Goal: Information Seeking & Learning: Learn about a topic

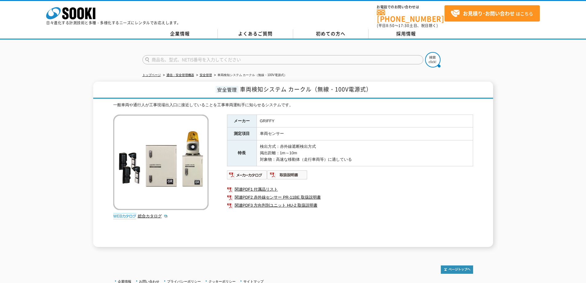
click at [285, 95] on div "安全管理 車両検知システム カークル（無線・100V電源式） 一般車両や通行人が工事現場出入口に接近していることを工事車両運転手に知らせるシステムです。 総合…" at bounding box center [293, 163] width 400 height 165
click at [350, 119] on td "GRIFFY" at bounding box center [364, 120] width 216 height 13
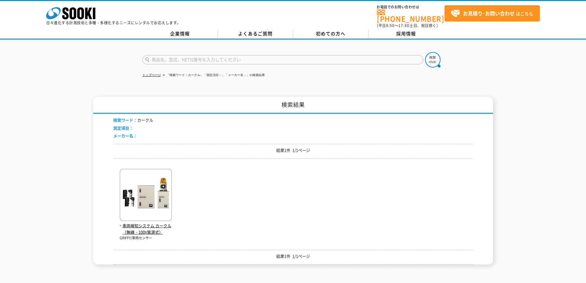
click at [232, 55] on input "text" at bounding box center [282, 59] width 281 height 9
type input "ミニショベル"
click at [425, 52] on button at bounding box center [432, 59] width 15 height 15
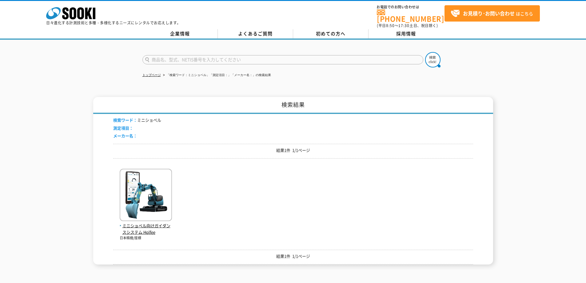
click at [178, 189] on div "ミニショベル向けガイダンスシステム Holfee 日本精機/座標" at bounding box center [293, 201] width 360 height 77
click at [149, 194] on img at bounding box center [146, 195] width 52 height 54
click at [182, 55] on input "text" at bounding box center [282, 59] width 281 height 9
type input "5020"
click at [443, 54] on form "5020" at bounding box center [292, 60] width 301 height 17
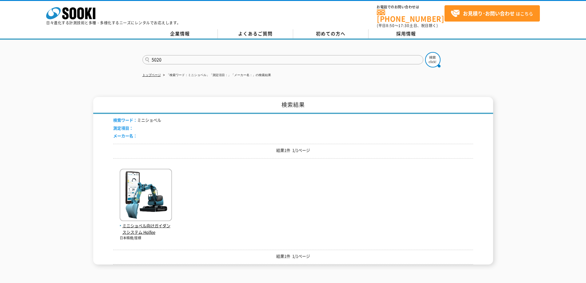
click at [441, 57] on form "5020" at bounding box center [292, 60] width 301 height 17
click at [433, 57] on img at bounding box center [432, 59] width 15 height 15
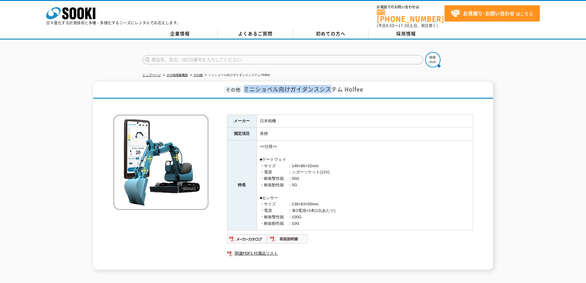
drag, startPoint x: 242, startPoint y: 85, endPoint x: 329, endPoint y: 85, distance: 87.3
click at [329, 85] on h1 "その他 ミニショベル向けガイダンスシステム Holfee" at bounding box center [293, 89] width 400 height 17
copy span "ミニショベル向けガイダンスシス"
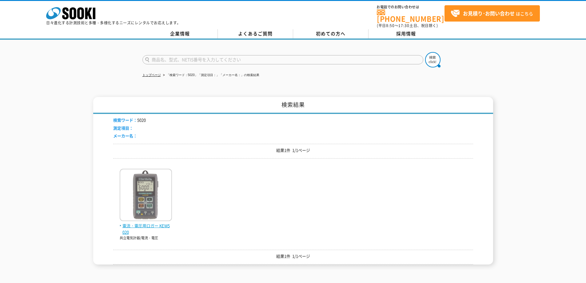
click at [164, 223] on span "電流・電圧用ロガー KEW5020" at bounding box center [146, 228] width 52 height 13
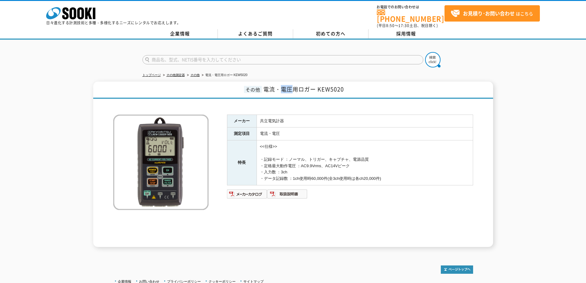
drag, startPoint x: 283, startPoint y: 85, endPoint x: 277, endPoint y: 85, distance: 6.1
click at [287, 85] on span "電流・電圧用ロガー KEW5020" at bounding box center [303, 89] width 81 height 8
drag, startPoint x: 262, startPoint y: 85, endPoint x: 306, endPoint y: 85, distance: 43.7
click at [306, 85] on h1 "その他 電流・電圧用ロガー KEW5020" at bounding box center [293, 89] width 400 height 17
copy span "電流・電圧用ロ"
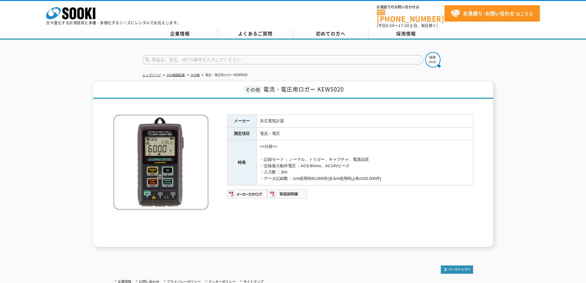
click at [240, 55] on input "text" at bounding box center [282, 59] width 281 height 9
type input "D"
type input "DA"
click at [429, 59] on img at bounding box center [432, 59] width 15 height 15
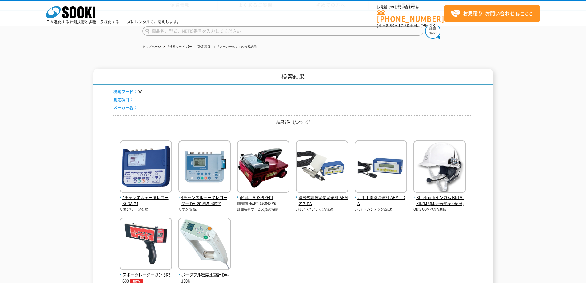
scroll to position [121, 0]
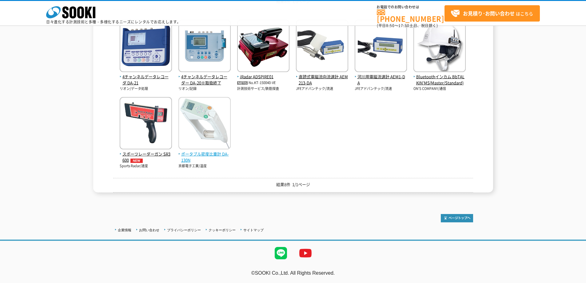
click at [223, 145] on img at bounding box center [204, 124] width 52 height 54
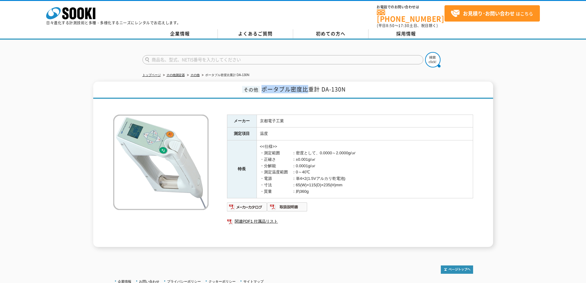
drag, startPoint x: 261, startPoint y: 88, endPoint x: 310, endPoint y: 86, distance: 49.5
click at [310, 86] on h1 "その他 ポータブル密度比重計 DA-130N" at bounding box center [293, 89] width 400 height 17
click at [286, 85] on span "ポータブル密度比重計 DA-130N" at bounding box center [303, 89] width 84 height 8
drag, startPoint x: 259, startPoint y: 85, endPoint x: 299, endPoint y: 87, distance: 40.0
click at [299, 87] on h1 "その他 ポータブル密度比重計 DA-130N" at bounding box center [293, 89] width 400 height 17
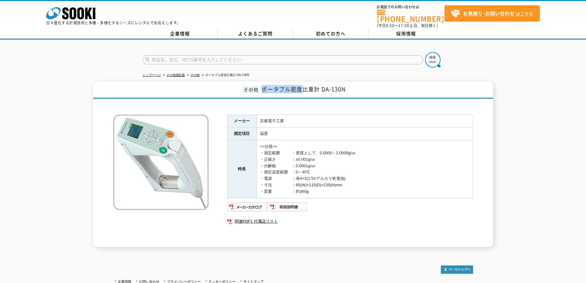
copy span "ポータブル密度"
click at [204, 58] on input "text" at bounding box center [282, 59] width 281 height 9
type input "陶酔"
click at [425, 52] on button at bounding box center [432, 59] width 15 height 15
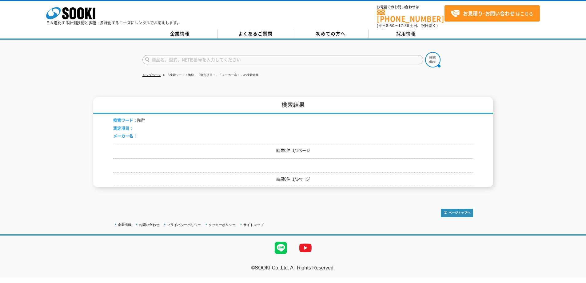
drag, startPoint x: 0, startPoint y: 0, endPoint x: 204, endPoint y: 56, distance: 211.3
click at [200, 58] on input "text" at bounding box center [282, 59] width 281 height 9
type input "透水"
click at [436, 57] on img at bounding box center [432, 59] width 15 height 15
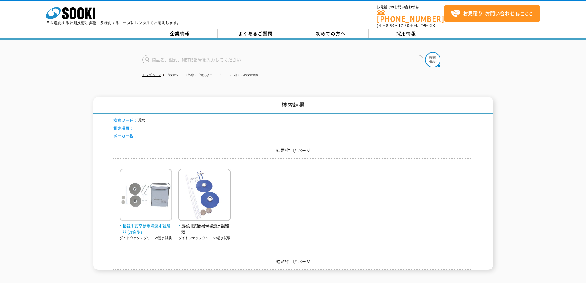
click at [149, 201] on img at bounding box center [146, 195] width 52 height 54
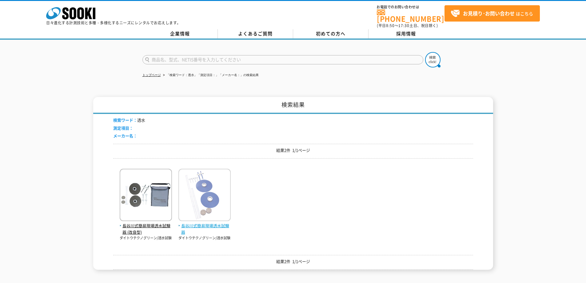
click at [194, 222] on span "長谷川式簡易現場透水試験器" at bounding box center [204, 228] width 52 height 13
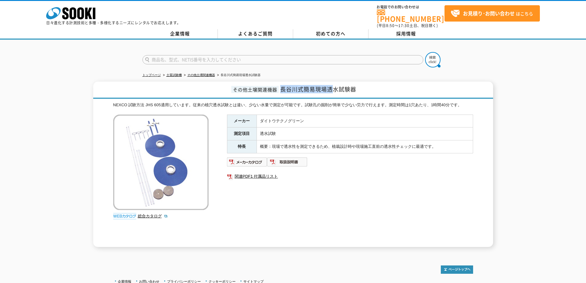
drag, startPoint x: 281, startPoint y: 85, endPoint x: 333, endPoint y: 85, distance: 51.3
click at [333, 85] on span "長谷川式簡易現場透水試験器" at bounding box center [318, 89] width 76 height 8
copy span "長谷川式簡易現場透"
click at [230, 62] on form at bounding box center [292, 60] width 301 height 17
drag, startPoint x: 227, startPoint y: 60, endPoint x: 224, endPoint y: 58, distance: 4.3
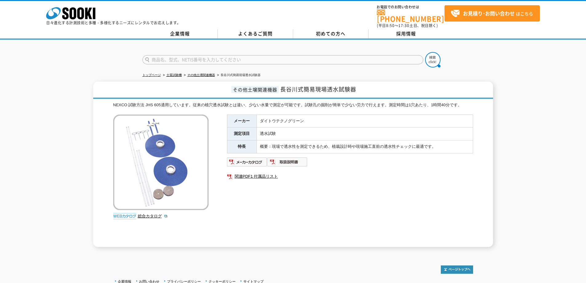
click at [226, 59] on input "text" at bounding box center [282, 59] width 281 height 9
type input "ガン"
click at [425, 52] on button at bounding box center [432, 59] width 15 height 15
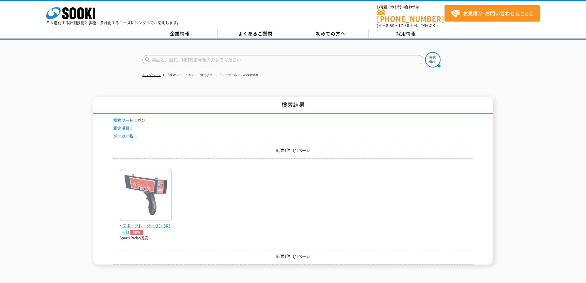
click at [155, 200] on img at bounding box center [146, 195] width 52 height 54
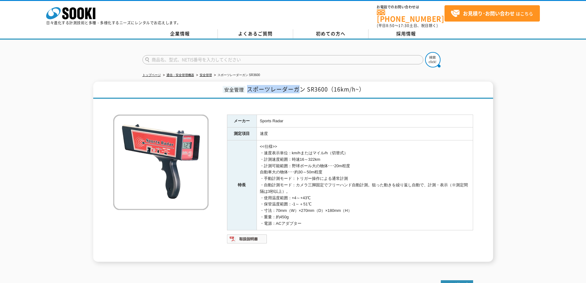
drag, startPoint x: 247, startPoint y: 87, endPoint x: 300, endPoint y: 87, distance: 52.6
click at [300, 87] on span "スポーツレーダーガン SR3600（16km/h~）" at bounding box center [306, 89] width 118 height 8
copy span "スポーツレーダーガ"
click at [212, 55] on input "text" at bounding box center [282, 59] width 281 height 9
type input "390"
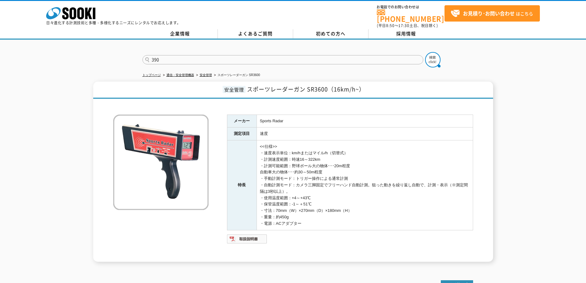
click at [425, 52] on button at bounding box center [432, 59] width 15 height 15
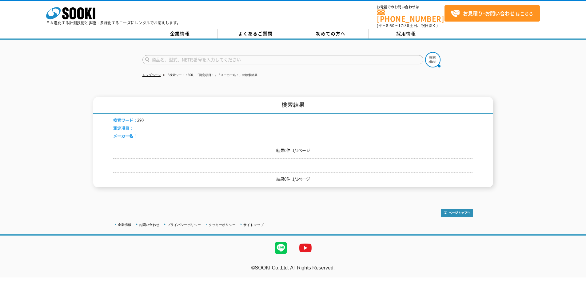
click at [208, 59] on input "text" at bounding box center [282, 59] width 281 height 9
type input "HI"
click at [425, 52] on button at bounding box center [432, 59] width 15 height 15
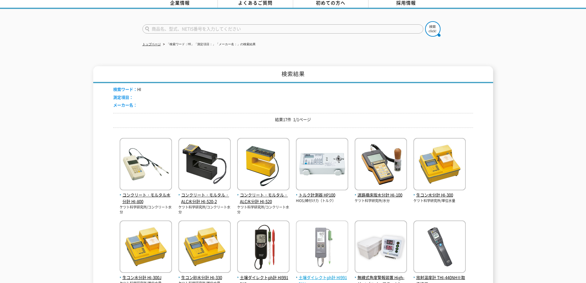
scroll to position [92, 0]
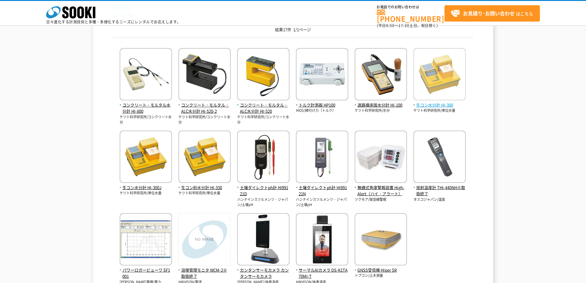
click at [427, 99] on img at bounding box center [439, 75] width 52 height 54
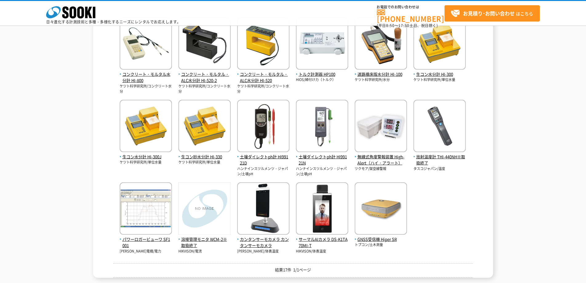
scroll to position [31, 0]
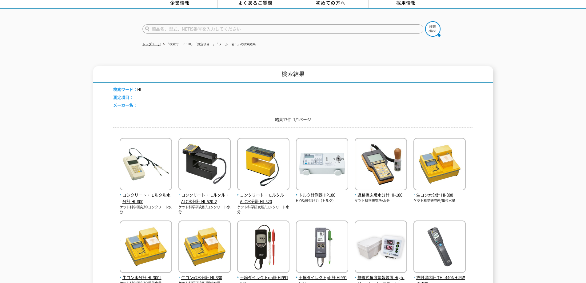
click at [262, 31] on form at bounding box center [292, 29] width 301 height 17
click at [259, 28] on input "text" at bounding box center [282, 28] width 281 height 9
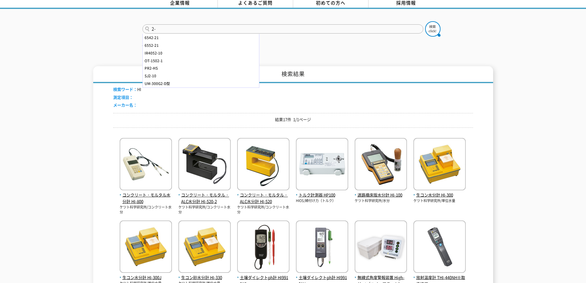
type input "2"
type input "０"
type input "2"
type input "20F"
click at [425, 21] on button at bounding box center [432, 28] width 15 height 15
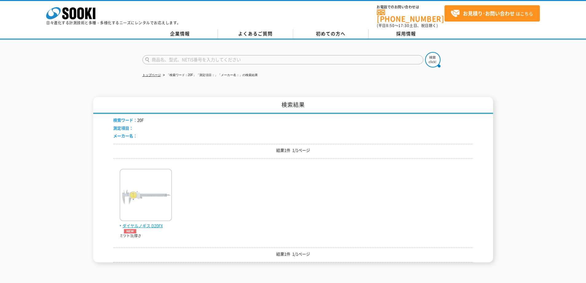
click at [156, 206] on img at bounding box center [146, 195] width 52 height 54
click at [172, 59] on input "text" at bounding box center [282, 59] width 281 height 9
type input "D15"
click at [429, 59] on img at bounding box center [432, 59] width 15 height 15
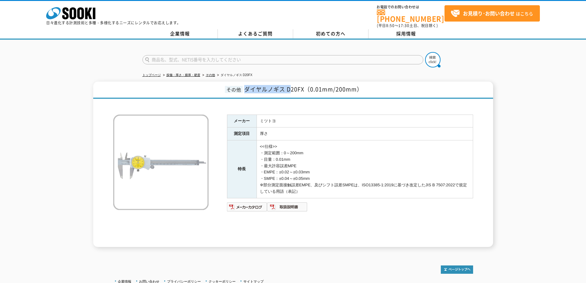
drag, startPoint x: 243, startPoint y: 88, endPoint x: 293, endPoint y: 76, distance: 51.5
click at [292, 88] on h1 "その他 ダイヤルノギス D20FX（0.01mm/200mm）" at bounding box center [293, 89] width 400 height 17
copy span "ダイヤルノギス D"
click at [354, 121] on td "ミツトヨ" at bounding box center [364, 120] width 216 height 13
click at [417, 144] on td "<<仕様>> ・測定範囲：0～200mm ・目量：0.01mm ・最大許容誤差MPE ・EMPE：±0.02～±0.03mm ・SMPE：±0.04～±0.0…" at bounding box center [364, 168] width 216 height 57
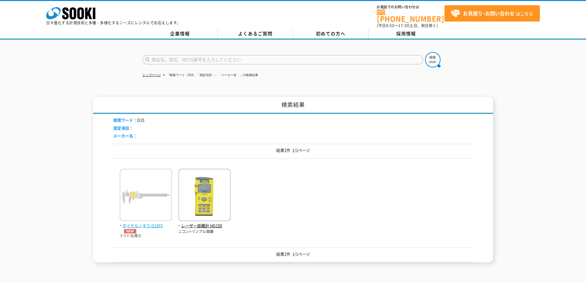
click at [149, 208] on img at bounding box center [146, 195] width 52 height 54
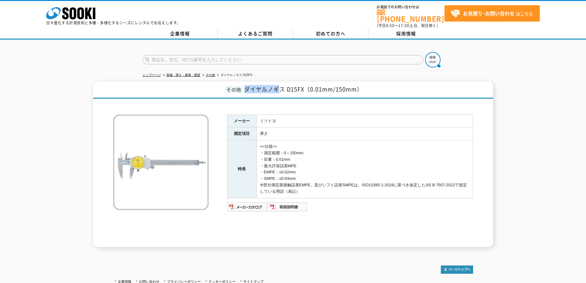
drag, startPoint x: 245, startPoint y: 85, endPoint x: 281, endPoint y: 86, distance: 36.3
click at [281, 86] on span "ダイヤルノギス D15FX（0.01mm/150mm）" at bounding box center [303, 89] width 118 height 8
copy span "ダイヤルノギ"
click at [236, 57] on input "text" at bounding box center [282, 59] width 281 height 9
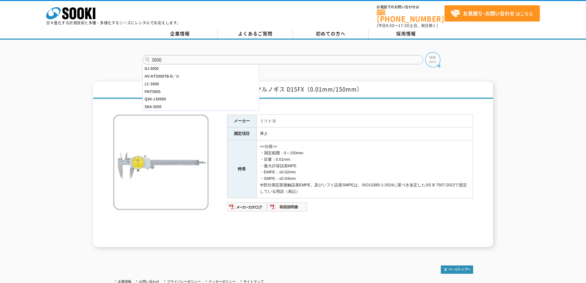
type input "3000"
click at [425, 56] on img at bounding box center [432, 59] width 15 height 15
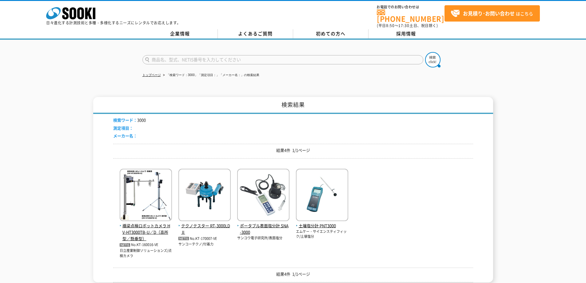
click at [184, 56] on input "text" at bounding box center [282, 59] width 281 height 9
type input "SHC"
click at [432, 55] on img at bounding box center [432, 59] width 15 height 15
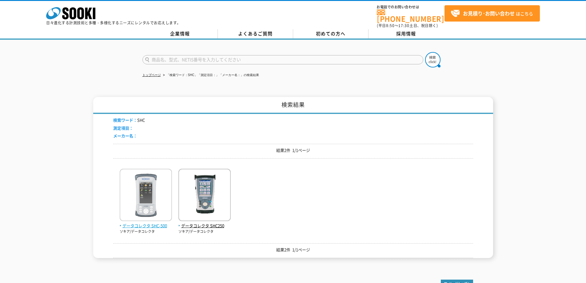
click at [131, 188] on img at bounding box center [146, 195] width 52 height 54
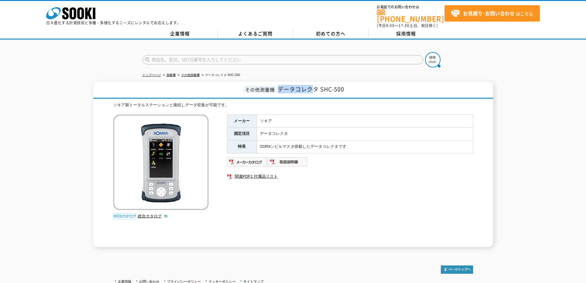
drag, startPoint x: 278, startPoint y: 86, endPoint x: 315, endPoint y: 81, distance: 36.6
click at [315, 85] on span "データコレクタ SHC-500" at bounding box center [311, 89] width 66 height 8
copy span "データコレク"
click at [254, 61] on form at bounding box center [292, 60] width 301 height 17
type input "ぷ"
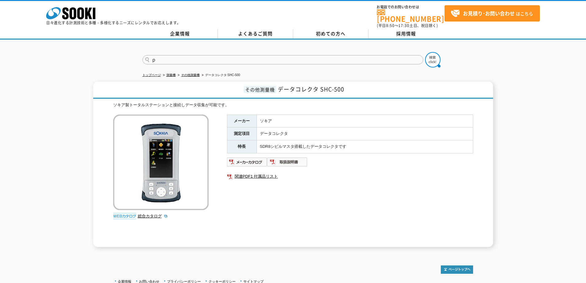
type input "ぽ"
type input "＠"
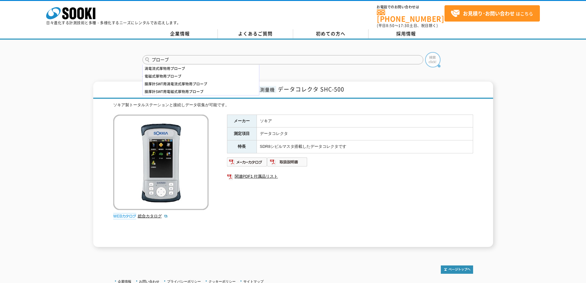
type input "プローブ"
click at [435, 61] on img at bounding box center [432, 59] width 15 height 15
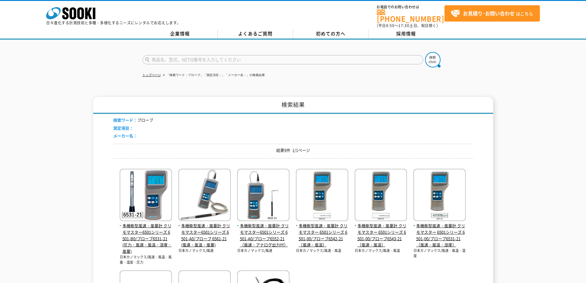
click at [226, 56] on input "text" at bounding box center [282, 59] width 281 height 9
type input "お"
type input "クラウド"
click at [425, 52] on button at bounding box center [432, 59] width 15 height 15
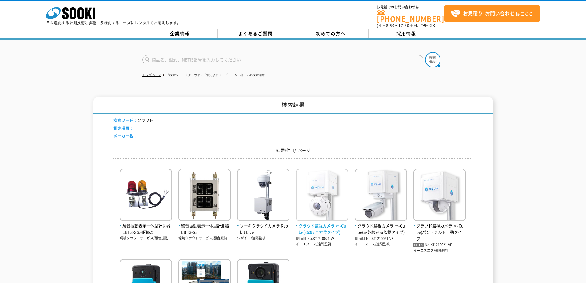
scroll to position [92, 0]
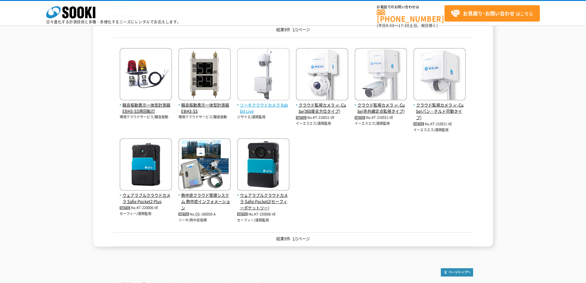
click at [267, 94] on img at bounding box center [263, 75] width 52 height 54
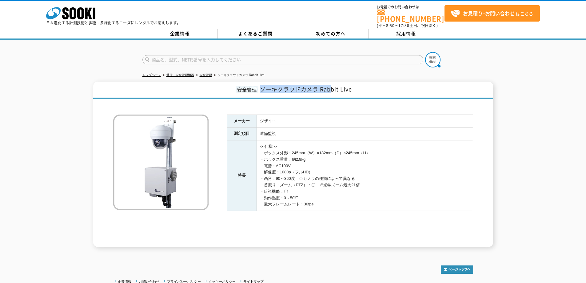
drag, startPoint x: 262, startPoint y: 85, endPoint x: 330, endPoint y: 86, distance: 68.0
click at [330, 86] on span "ソーキクラウドカメラ Rabbit Live" at bounding box center [306, 89] width 92 height 8
click at [347, 140] on td "<<仕様>> ・ボックス外形：245mm（W）×182mm（D）×245mm（H） ・ボックス重量：約2.9kg ・電源：AC100V ・解像度：1080p（…" at bounding box center [364, 175] width 216 height 70
drag, startPoint x: 261, startPoint y: 86, endPoint x: 306, endPoint y: 9, distance: 89.1
click at [312, 87] on span "ソーキクラウドカメラ Rabbit Live" at bounding box center [306, 89] width 92 height 8
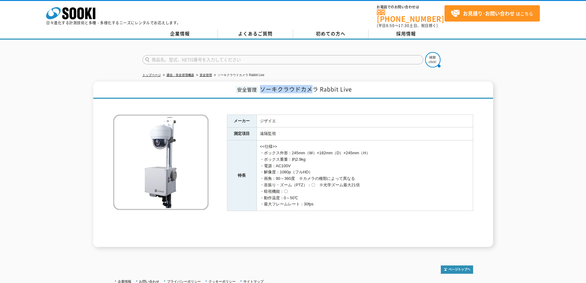
copy span "ソーキクラウドカメ"
click at [188, 55] on input "text" at bounding box center [282, 59] width 281 height 9
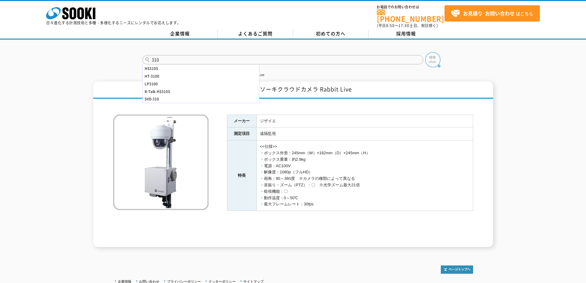
type input "310"
click at [439, 57] on img at bounding box center [432, 59] width 15 height 15
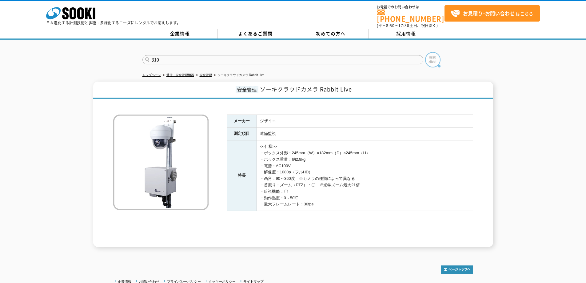
click at [439, 57] on img at bounding box center [432, 59] width 15 height 15
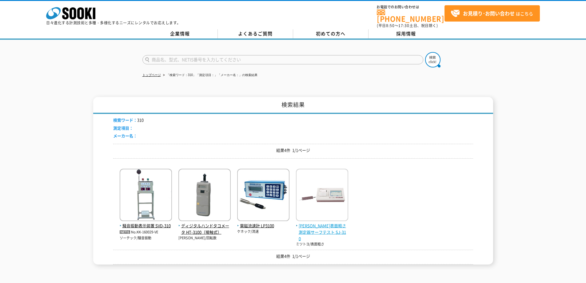
click at [329, 217] on img at bounding box center [322, 195] width 52 height 54
click at [188, 57] on input "text" at bounding box center [282, 59] width 281 height 9
type input "225"
click at [425, 52] on button at bounding box center [432, 59] width 15 height 15
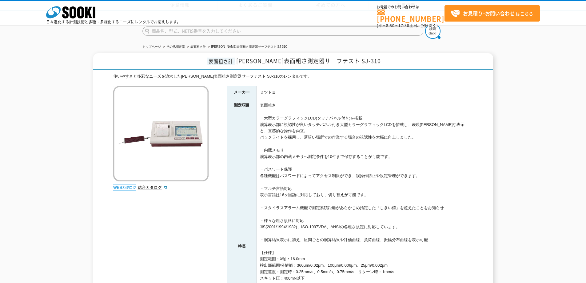
scroll to position [154, 0]
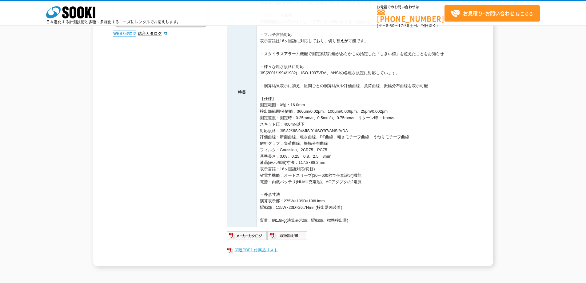
click at [263, 247] on link "関連PDF1 付属品リスト" at bounding box center [350, 250] width 246 height 8
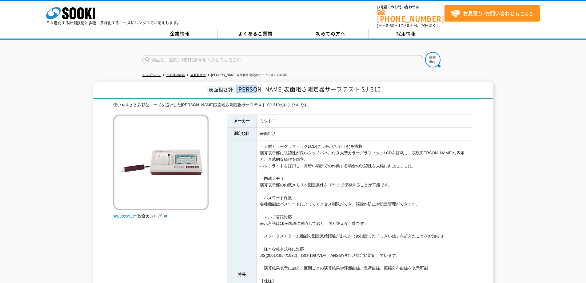
drag, startPoint x: 255, startPoint y: 87, endPoint x: 279, endPoint y: 39, distance: 52.9
click at [287, 85] on span "小形表面粗さ測定器サーフテスト SJ-310" at bounding box center [308, 89] width 144 height 8
copy span "小形表面粗さ"
click at [239, 133] on th "測定項目" at bounding box center [242, 133] width 30 height 13
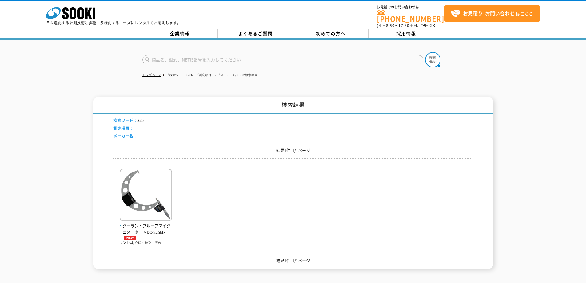
click at [143, 215] on img at bounding box center [146, 195] width 52 height 54
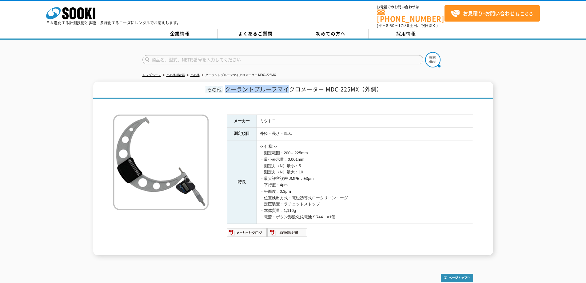
drag, startPoint x: 226, startPoint y: 83, endPoint x: 292, endPoint y: 85, distance: 65.8
click at [292, 85] on span "クーラントプルーフマイクロメーター MDC-225MX（外側）" at bounding box center [303, 89] width 157 height 8
copy span "クーラントプルーフマイ"
click at [242, 55] on input "text" at bounding box center [282, 59] width 281 height 9
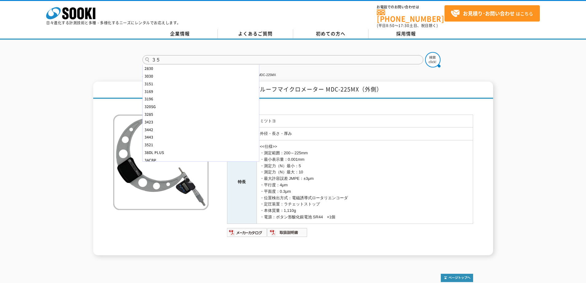
type input "３"
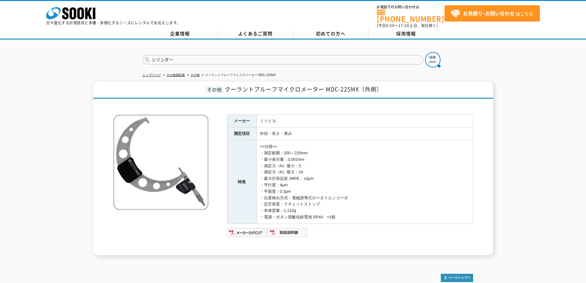
type input "シリンダー"
click at [425, 52] on button at bounding box center [432, 59] width 15 height 15
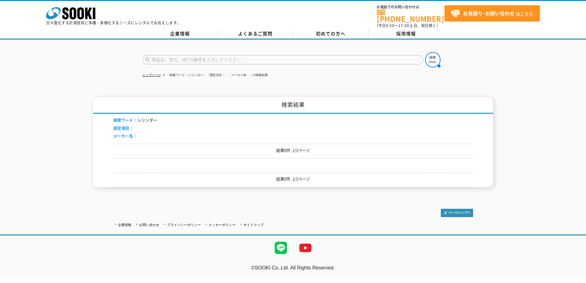
click at [181, 55] on input "text" at bounding box center [282, 59] width 281 height 9
type input "シリンダ"
click at [425, 52] on button at bounding box center [432, 59] width 15 height 15
drag, startPoint x: 171, startPoint y: 54, endPoint x: 157, endPoint y: 2, distance: 54.4
click at [171, 55] on input "text" at bounding box center [282, 59] width 281 height 9
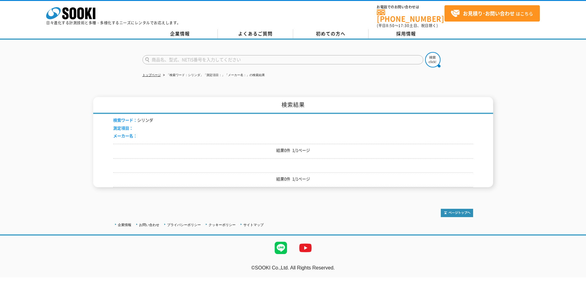
type input "商品名、型式、NETIS番号を入力してください"
click at [211, 55] on input "text" at bounding box center [282, 59] width 281 height 9
type input "35AX"
click at [425, 52] on button at bounding box center [432, 59] width 15 height 15
click at [225, 57] on input "text" at bounding box center [282, 59] width 281 height 9
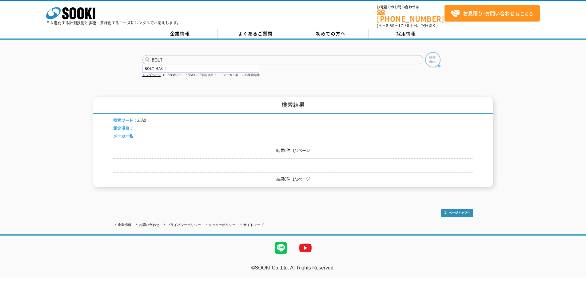
type input "BOLT"
click at [432, 57] on img at bounding box center [432, 59] width 15 height 15
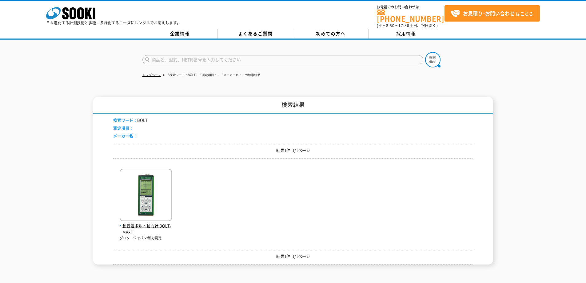
click at [150, 177] on img at bounding box center [146, 195] width 52 height 54
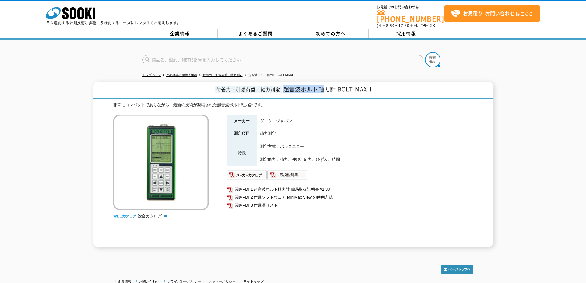
copy span "超音波ボルト軸"
drag, startPoint x: 286, startPoint y: 85, endPoint x: 326, endPoint y: 83, distance: 40.3
click at [326, 85] on span "超音波ボルト軸力計 BOLT-MAXⅡ" at bounding box center [327, 89] width 89 height 8
click at [198, 52] on form at bounding box center [292, 60] width 301 height 17
click at [197, 57] on input "text" at bounding box center [282, 59] width 281 height 9
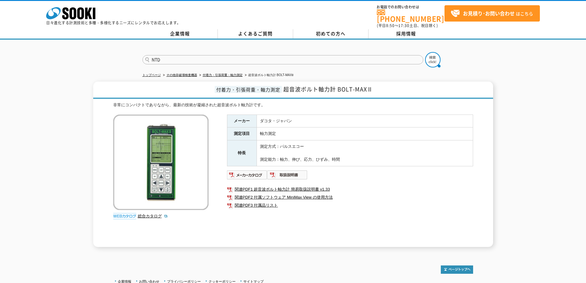
type input "NTD"
click at [425, 52] on button at bounding box center [432, 59] width 15 height 15
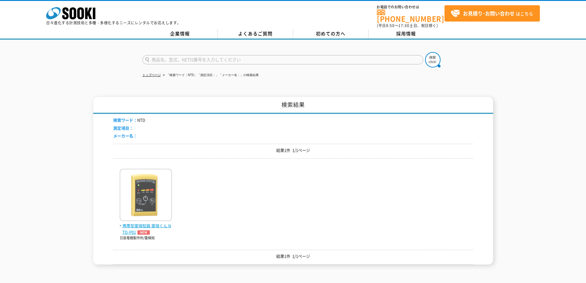
click at [172, 201] on img at bounding box center [146, 195] width 52 height 54
click at [169, 200] on img at bounding box center [146, 195] width 52 height 54
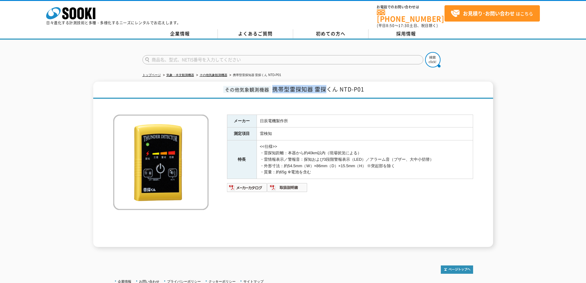
drag, startPoint x: 273, startPoint y: 86, endPoint x: 324, endPoint y: 88, distance: 50.7
click at [324, 88] on span "携帯型雷探知器 雷探くん NTD-P01" at bounding box center [318, 89] width 92 height 8
copy span "携帯型雷探知器 雷探"
click at [362, 132] on td "雷検知" at bounding box center [364, 133] width 216 height 13
click at [340, 127] on td "雷検知" at bounding box center [364, 133] width 216 height 13
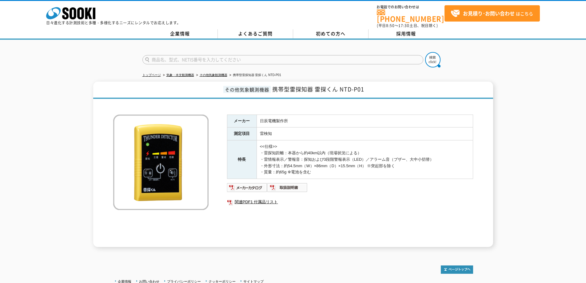
click at [239, 57] on input "text" at bounding box center [282, 59] width 281 height 9
type input "PIP"
click at [425, 52] on button at bounding box center [432, 59] width 15 height 15
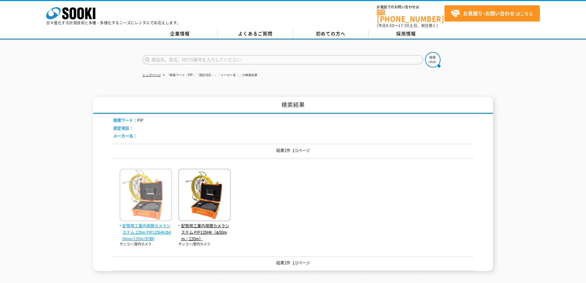
click at [135, 192] on img at bounding box center [146, 195] width 52 height 54
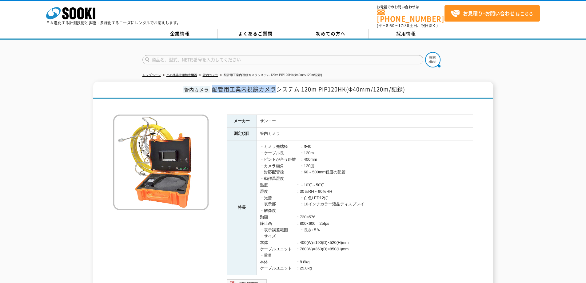
drag, startPoint x: 213, startPoint y: 84, endPoint x: 274, endPoint y: 85, distance: 60.9
click at [274, 85] on span "配管用工業内視鏡カメラシステム 120m PIP120HK(Φ40mm/120m/記録)" at bounding box center [308, 89] width 193 height 8
copy span "配管用工業内視鏡カメラ"
drag, startPoint x: 315, startPoint y: 105, endPoint x: 285, endPoint y: 99, distance: 30.0
click at [314, 106] on div "メーカー サンコー 測定項目 管内カメラ 特長 ・カメラ先端径　　　：Φ40 ・ケーブル長　　　　：120m ・ピントが合う距離　：400mm ・カメラ画角　…" at bounding box center [293, 208] width 360 height 212
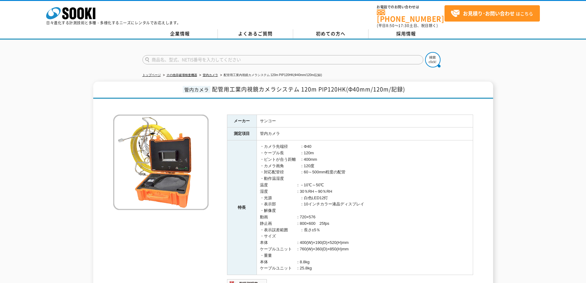
click at [212, 58] on input "text" at bounding box center [282, 59] width 281 height 9
type input "マイクロ"
click at [434, 56] on img at bounding box center [432, 59] width 15 height 15
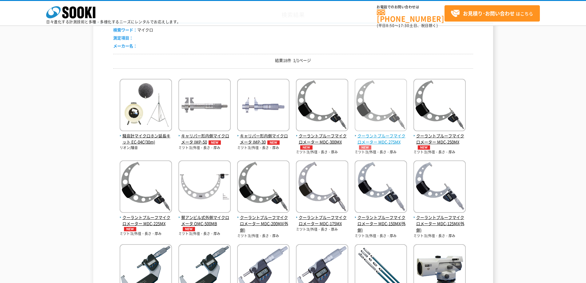
scroll to position [123, 0]
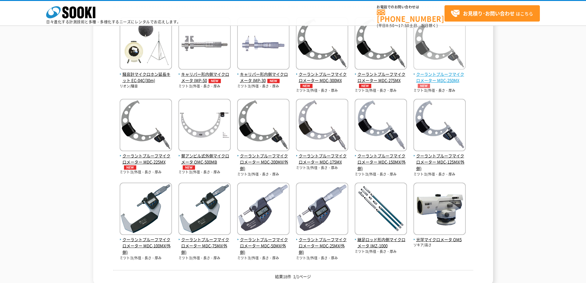
click at [434, 70] on img at bounding box center [439, 44] width 52 height 54
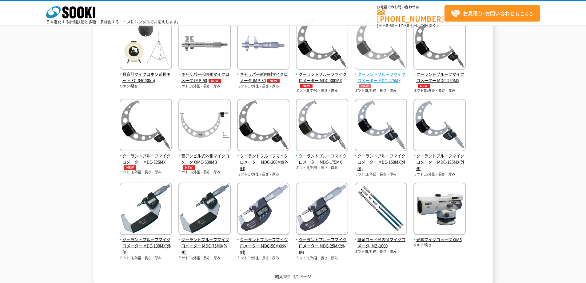
click at [390, 79] on span "クーラントプルーフマイクロメーター MDC-275MX" at bounding box center [380, 79] width 52 height 17
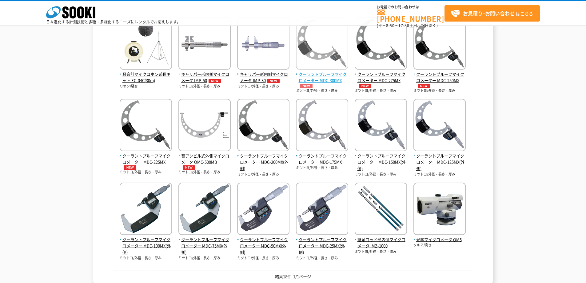
click at [317, 74] on span "クーラントプルーフマイクロメーター MDC-300MX" at bounding box center [322, 79] width 52 height 17
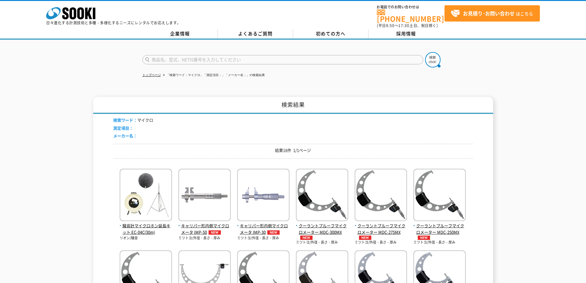
click at [246, 57] on input "text" at bounding box center [282, 59] width 281 height 9
type input "280"
drag, startPoint x: 411, startPoint y: 75, endPoint x: 415, endPoint y: 69, distance: 7.4
click at [412, 76] on ul "トップページ 「検索ワード：マイクロ」「測定項目：」「メーカー名：」の検索結果" at bounding box center [292, 75] width 301 height 13
click at [422, 57] on input "280" at bounding box center [282, 59] width 281 height 9
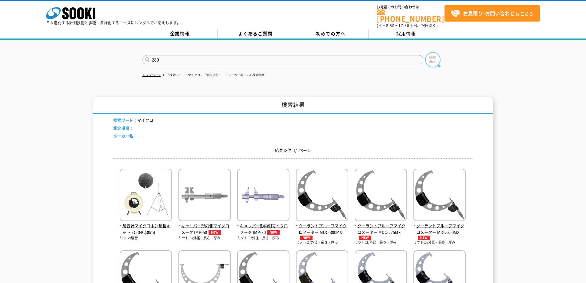
click at [428, 54] on img at bounding box center [432, 59] width 15 height 15
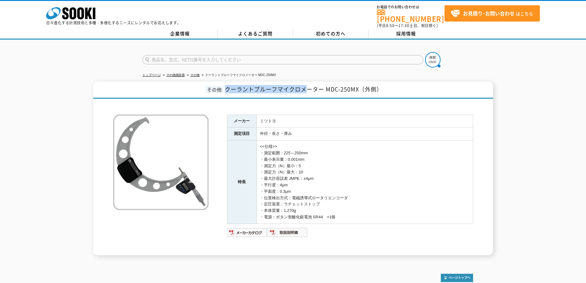
drag, startPoint x: 224, startPoint y: 86, endPoint x: 309, endPoint y: 89, distance: 84.9
click at [309, 89] on h1 "その他 クーラントプルーフマイクロメーター MDC-250MX（外側）" at bounding box center [293, 89] width 400 height 17
click at [334, 147] on td "<<仕様>> ・測定範囲：225～250mm ・最小表示量：0.001mm ・測定力（N）最小：5 ・測定力（N）最大：10 ・最大許容誤差 JMPE：±4μ…" at bounding box center [364, 181] width 216 height 83
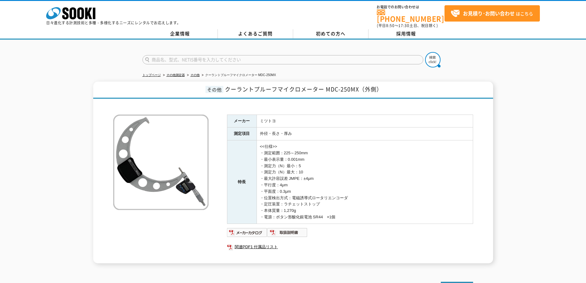
click at [351, 146] on td "<<仕様>> ・測定範囲：225～250mm ・最小表示量：0.001mm ・測定力（N）最小：5 ・測定力（N）最大：10 ・最大許容誤差 JMPE：±4μ…" at bounding box center [364, 181] width 216 height 83
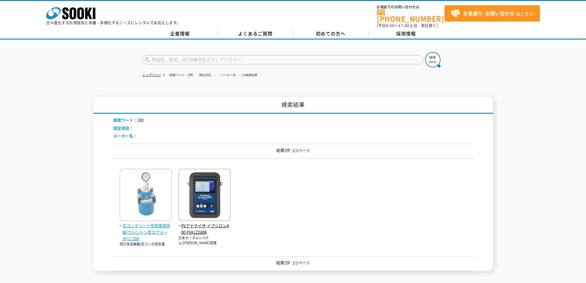
click at [134, 232] on span "生コンクリート空気量測定器(ワシントン型エアメータ) C-280" at bounding box center [146, 231] width 52 height 19
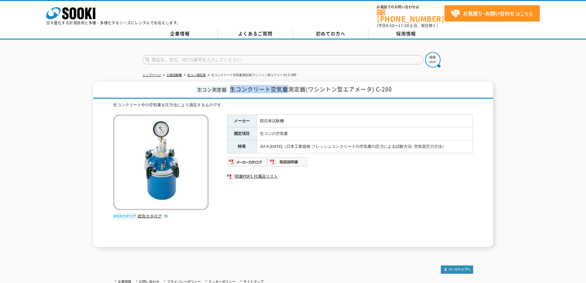
drag, startPoint x: 231, startPoint y: 87, endPoint x: 286, endPoint y: 87, distance: 54.4
click at [286, 87] on span "生コンクリート空気量測定器(ワシントン型エアメータ) C-280" at bounding box center [311, 89] width 162 height 8
copy span "生コンクリート空気量"
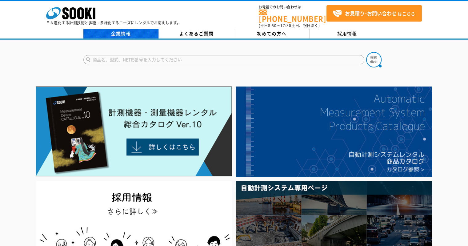
click at [121, 34] on link "企業情報" at bounding box center [120, 33] width 75 height 9
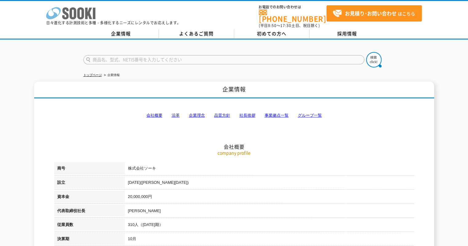
click at [89, 9] on icon "株式会社 ソーキ" at bounding box center [70, 13] width 49 height 12
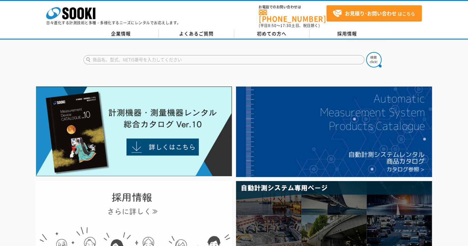
click at [123, 203] on img at bounding box center [134, 232] width 196 height 102
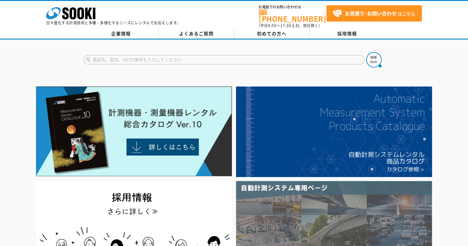
click at [330, 217] on img at bounding box center [334, 232] width 196 height 102
